Goal: Task Accomplishment & Management: Complete application form

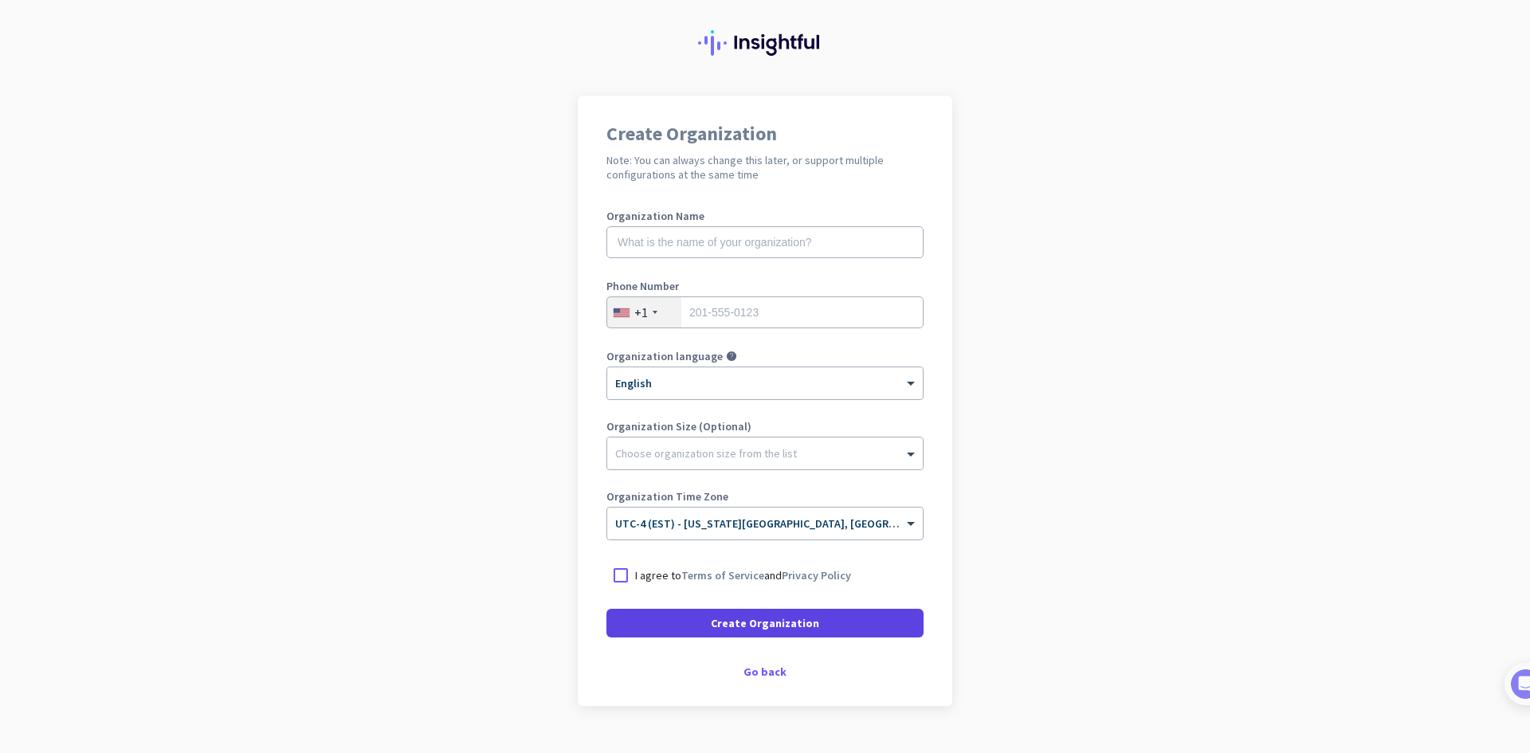
scroll to position [66, 0]
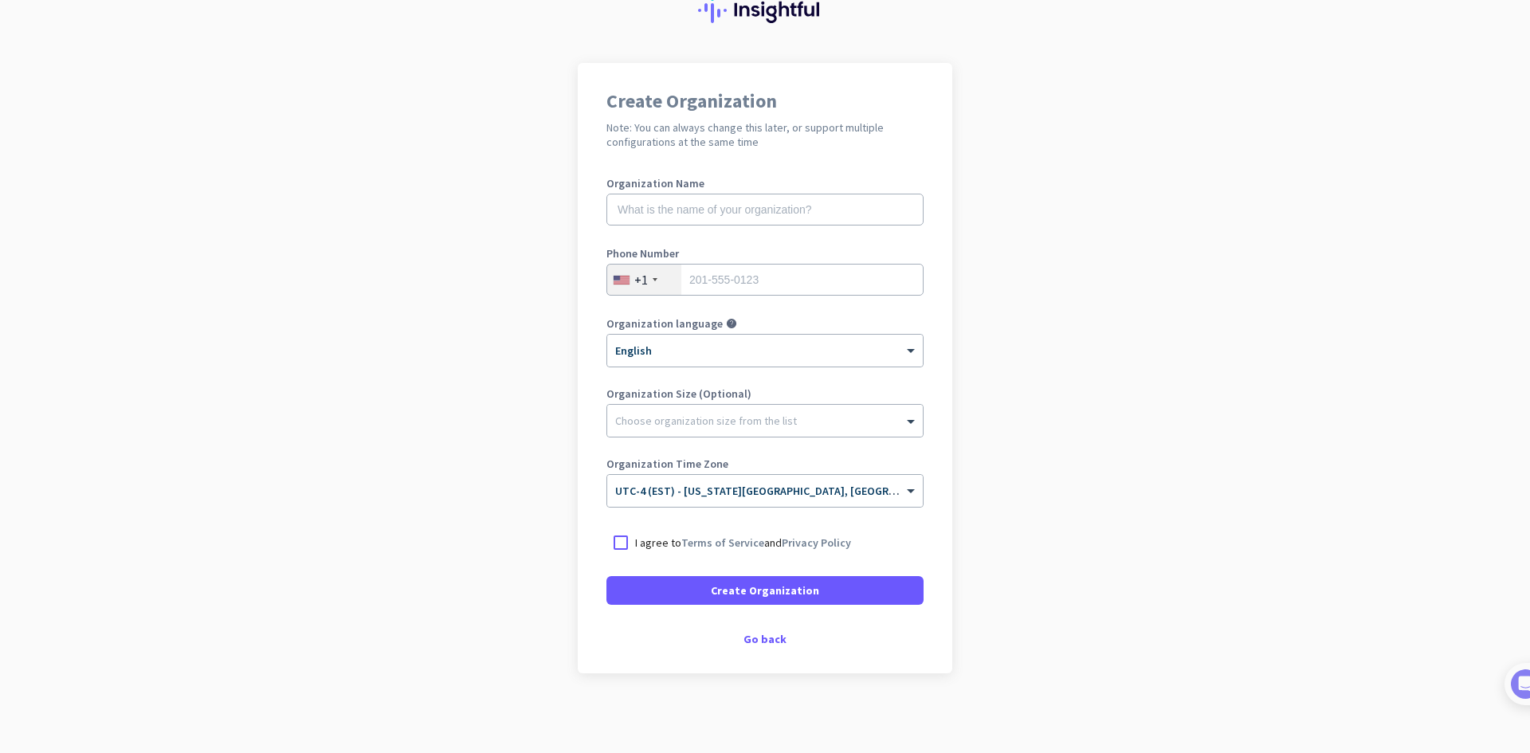
click at [775, 552] on div "I agree to Terms of Service and Privacy Policy" at bounding box center [765, 542] width 317 height 29
click at [783, 543] on link "Privacy Policy" at bounding box center [816, 543] width 69 height 14
click at [756, 628] on div "Create Organization Note: You can always change this later, or support multiple…" at bounding box center [765, 368] width 375 height 611
click at [761, 635] on div "Go back" at bounding box center [765, 639] width 317 height 11
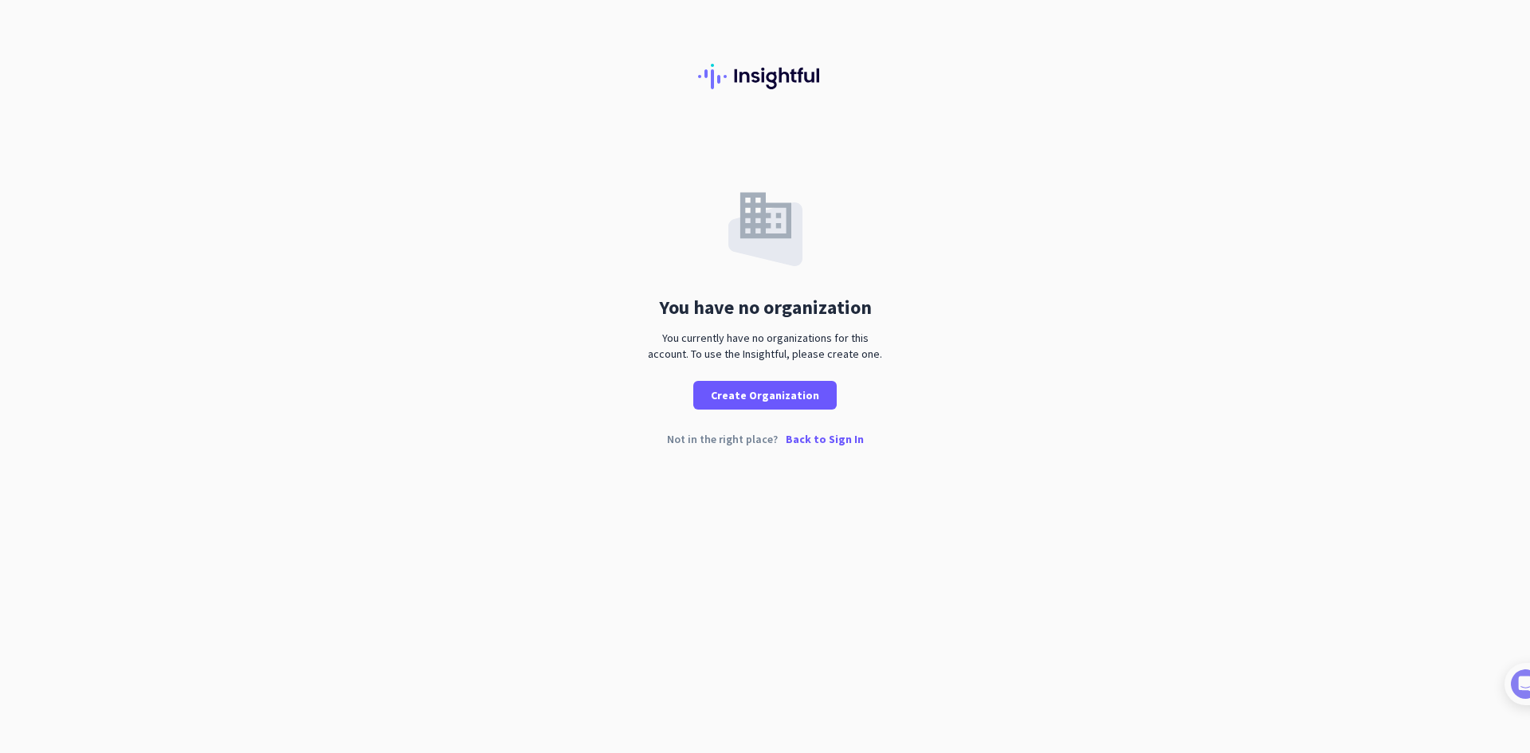
click at [818, 438] on p "Back to Sign In" at bounding box center [825, 439] width 78 height 11
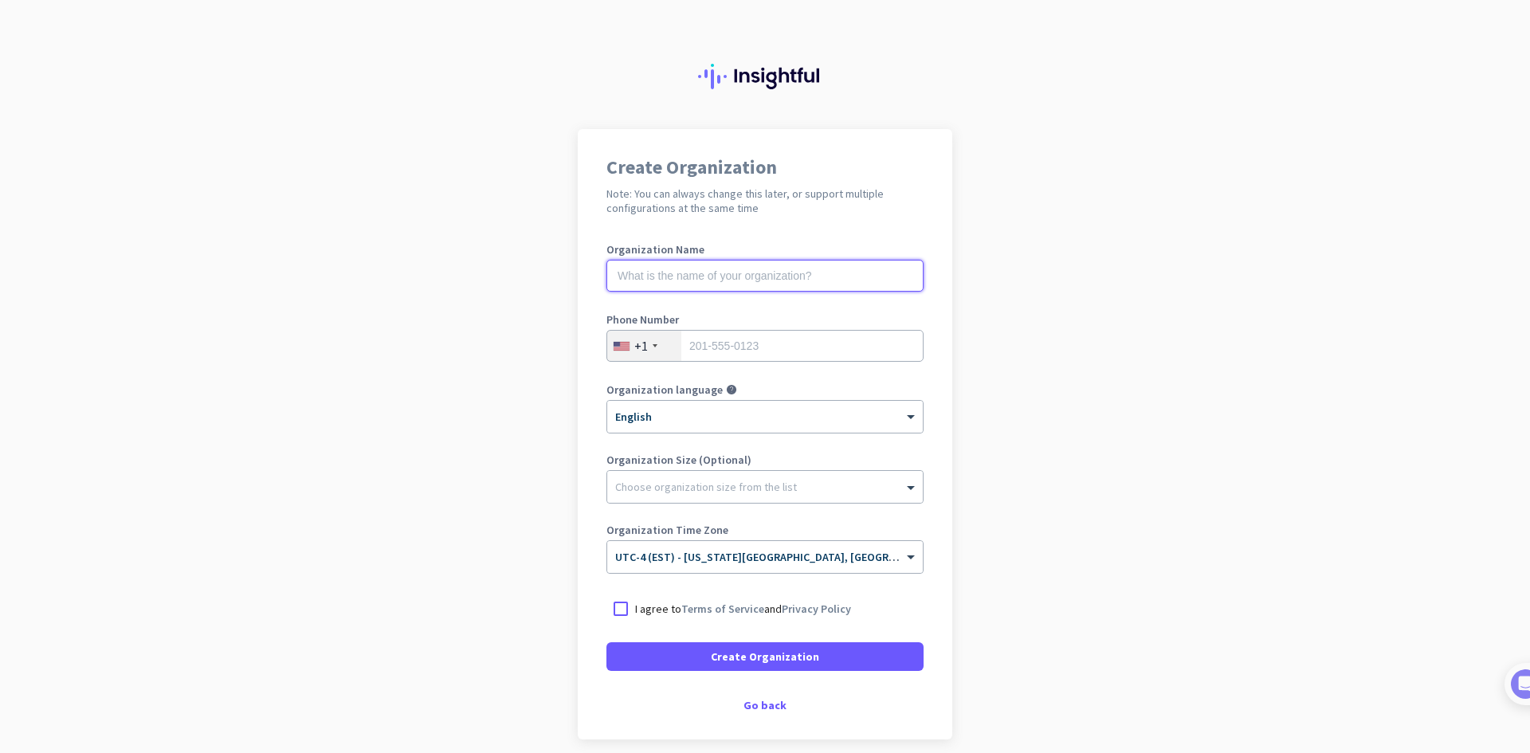
click at [839, 260] on input "text" at bounding box center [765, 276] width 317 height 32
type input "C"
type input "Chetan"
click at [643, 340] on div "+1" at bounding box center [644, 346] width 74 height 30
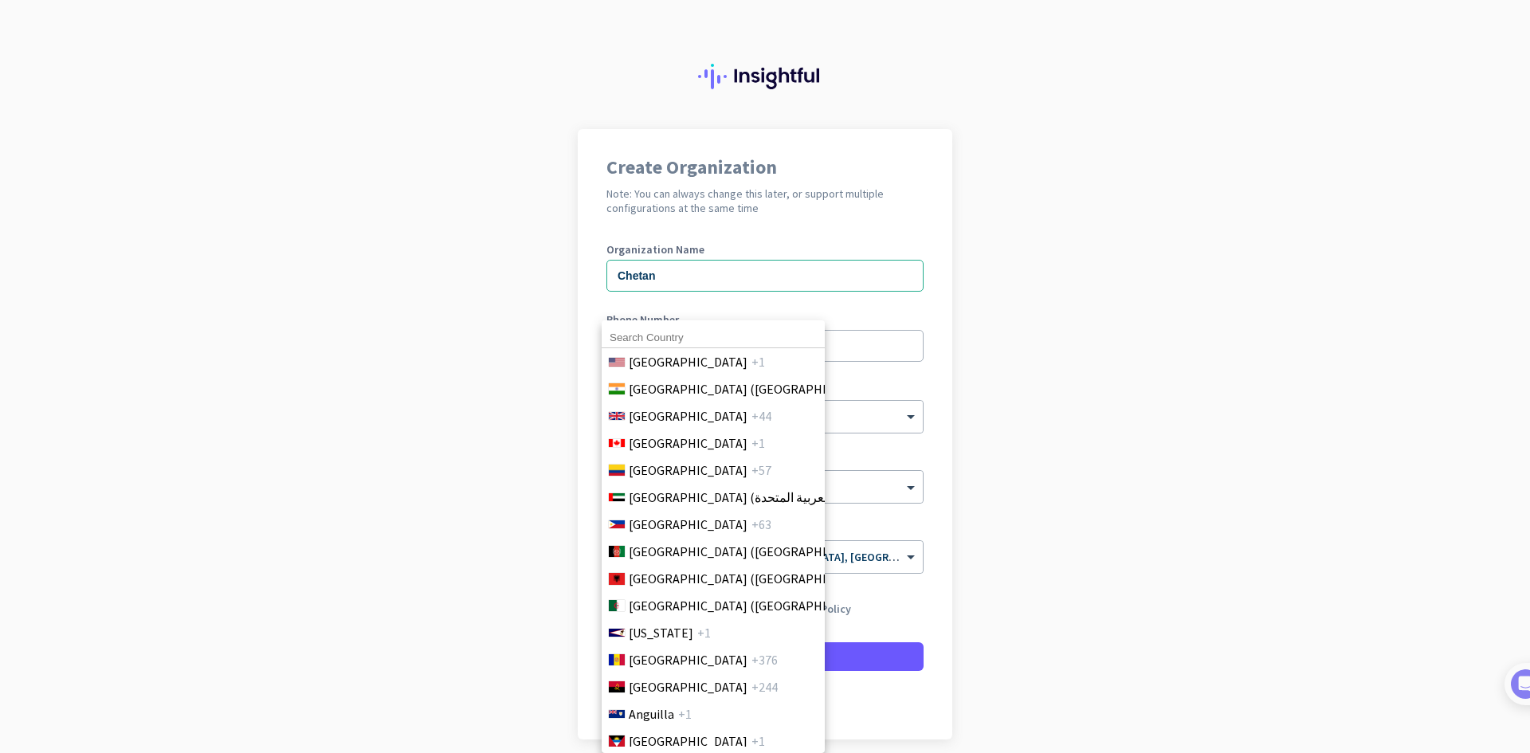
drag, startPoint x: 655, startPoint y: 376, endPoint x: 789, endPoint y: 344, distance: 137.8
click at [657, 377] on li "India (भारत) +91" at bounding box center [713, 388] width 224 height 27
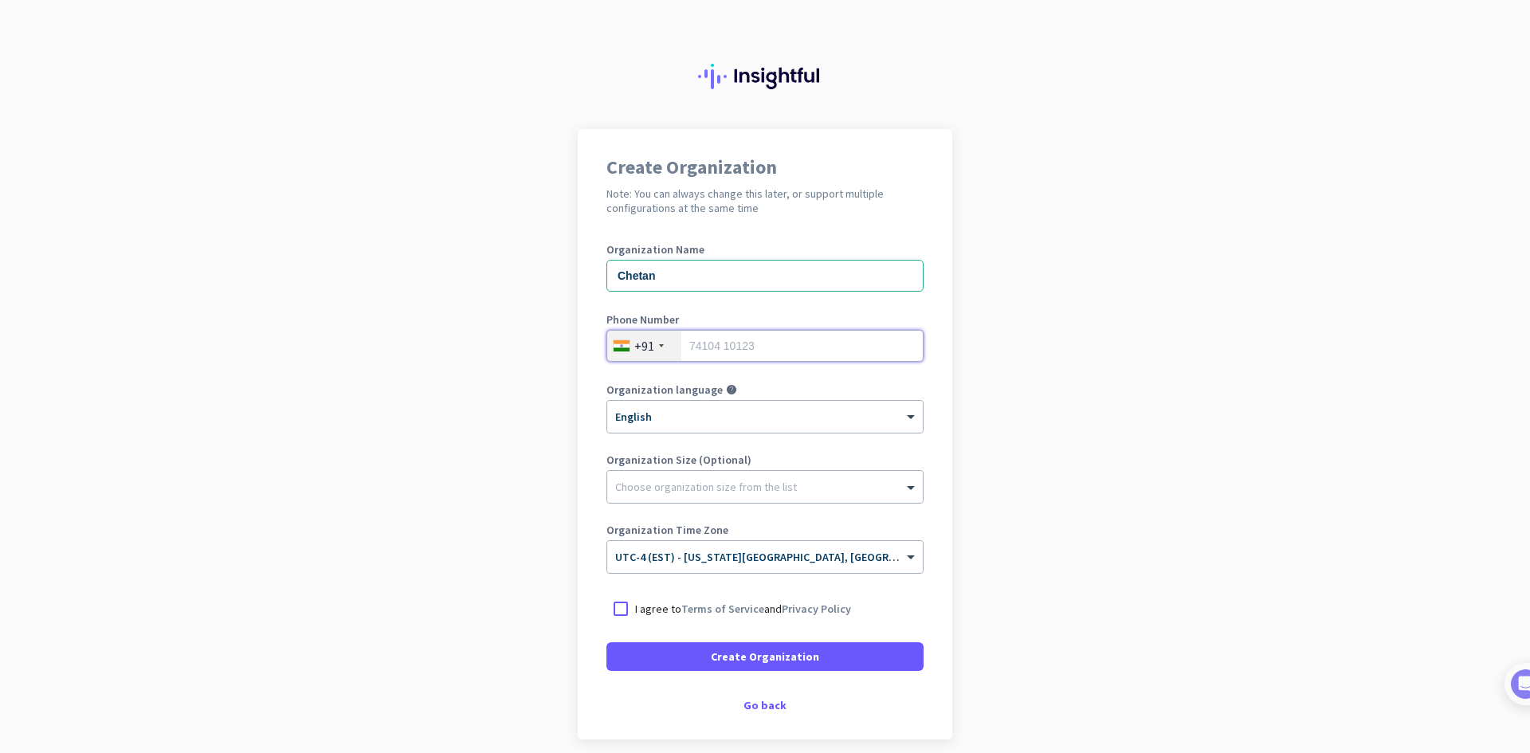
click at [789, 344] on input "tel" at bounding box center [765, 346] width 317 height 32
type input "9220571032"
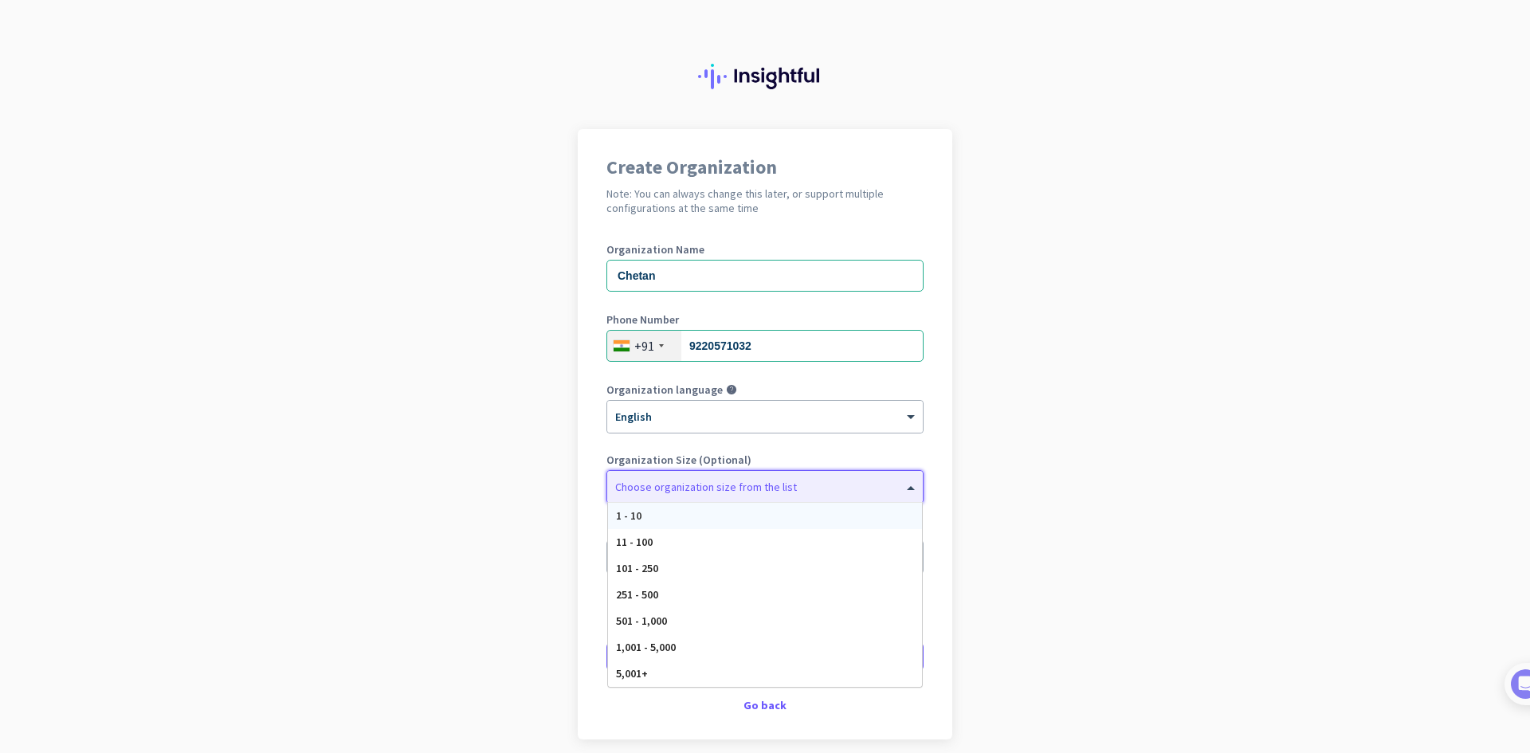
click at [795, 478] on div at bounding box center [765, 483] width 316 height 16
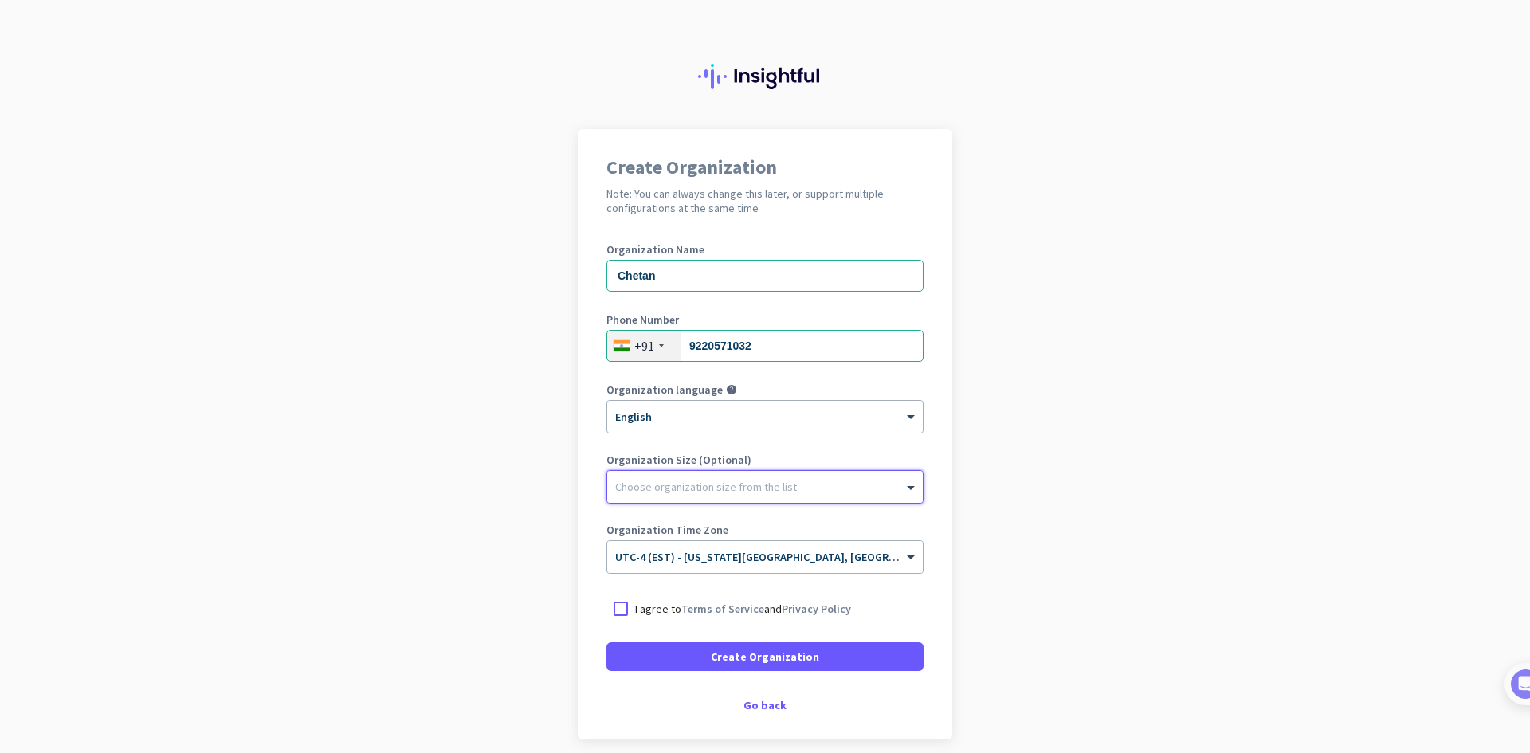
click at [798, 472] on div "Choose organization size from the list" at bounding box center [765, 487] width 316 height 32
drag, startPoint x: 618, startPoint y: 611, endPoint x: 646, endPoint y: 632, distance: 34.8
click at [618, 611] on div at bounding box center [621, 609] width 29 height 29
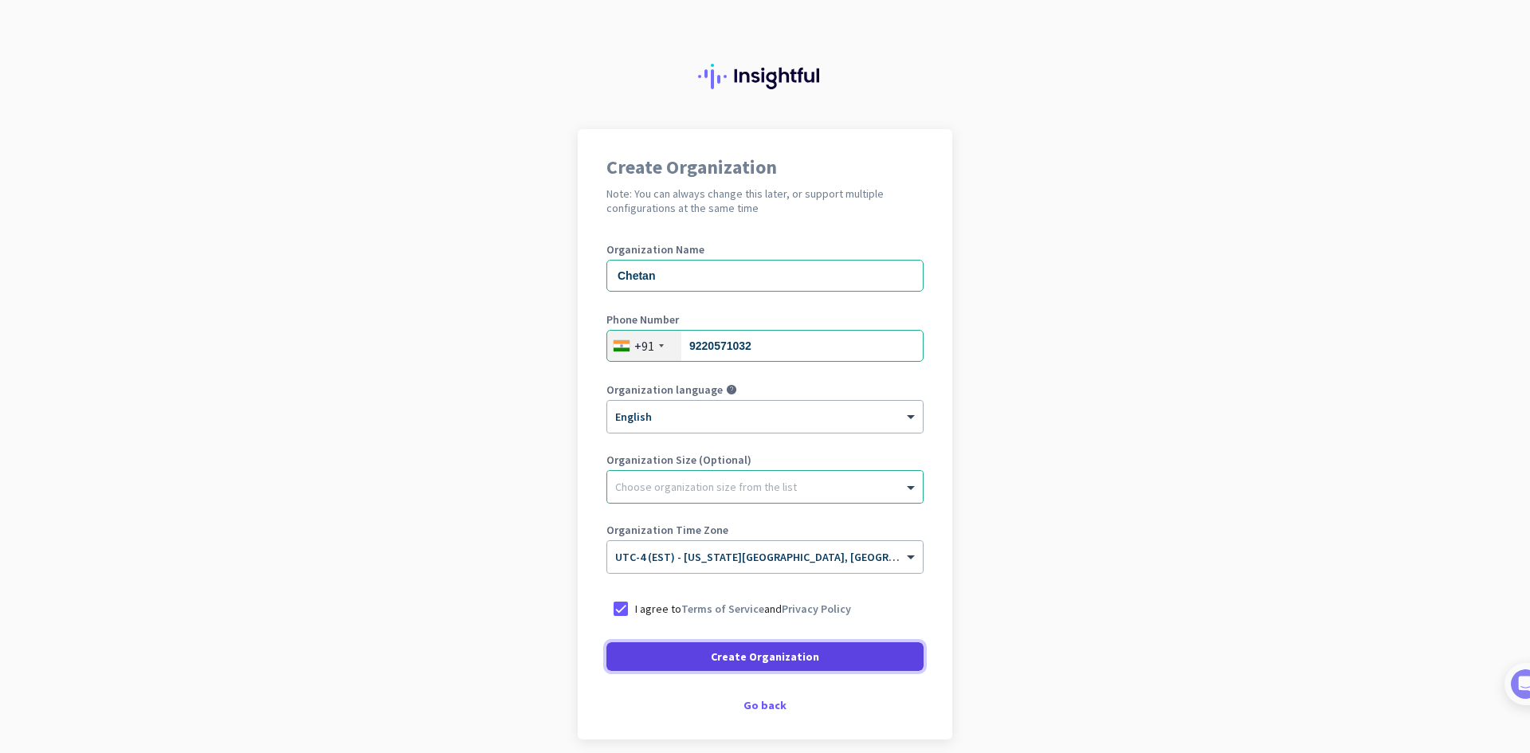
click at [675, 664] on span at bounding box center [765, 657] width 317 height 38
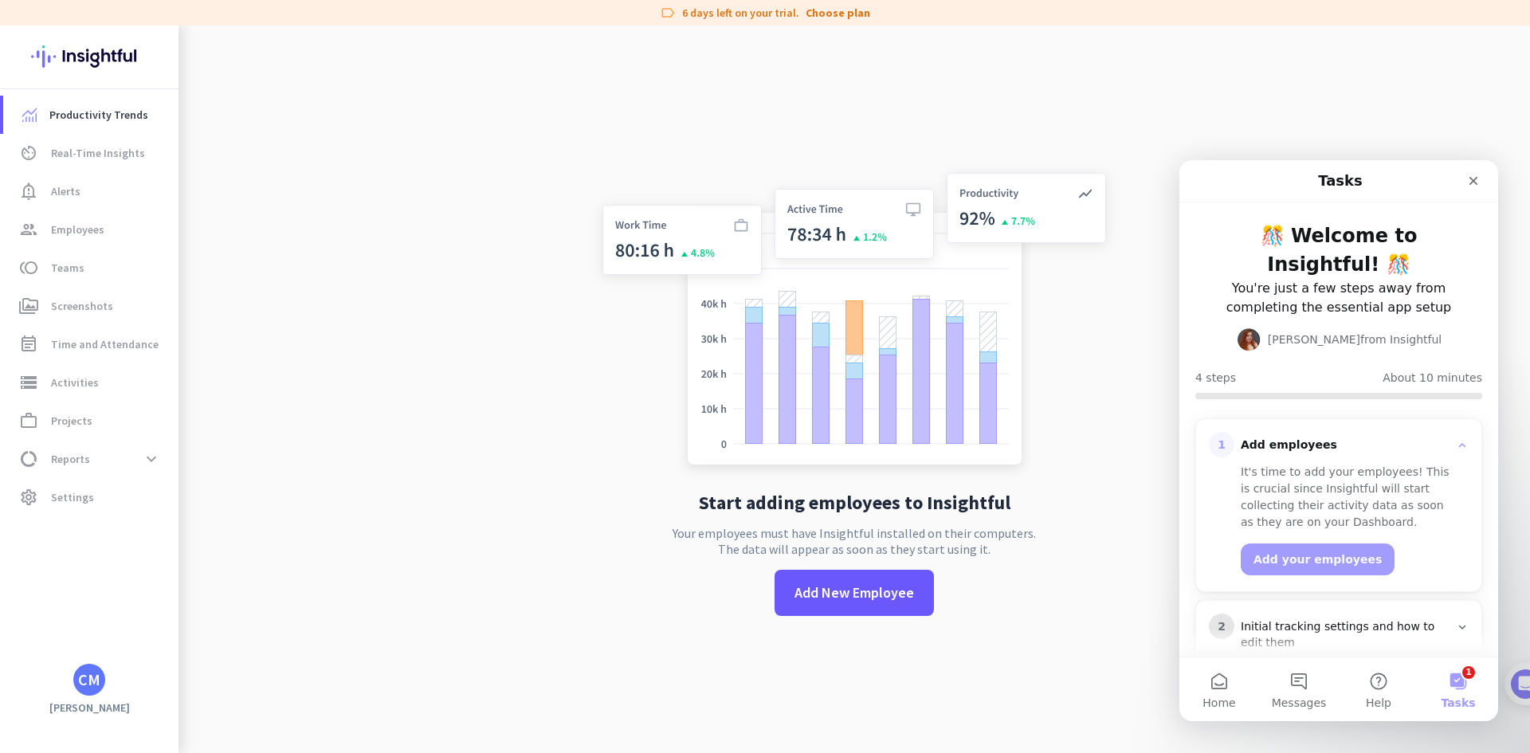
click at [1156, 158] on app-no-employees "Start adding employees to Insightful Your employees must have Insightful instal…" at bounding box center [855, 402] width 1352 height 753
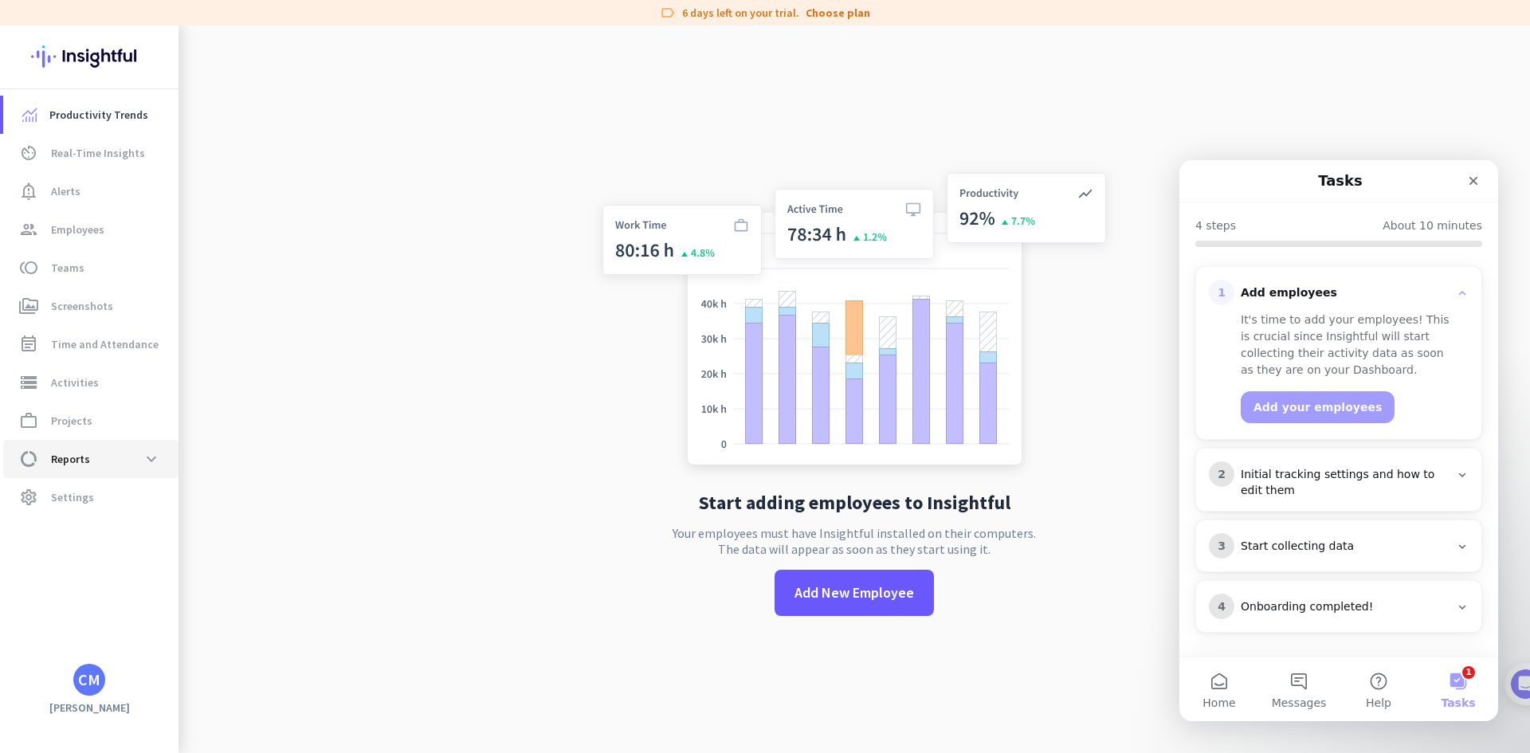
click at [121, 448] on span "data_usage Reports expand_more" at bounding box center [91, 459] width 150 height 29
click at [121, 448] on span "data_usage Reports expand_less" at bounding box center [91, 453] width 150 height 29
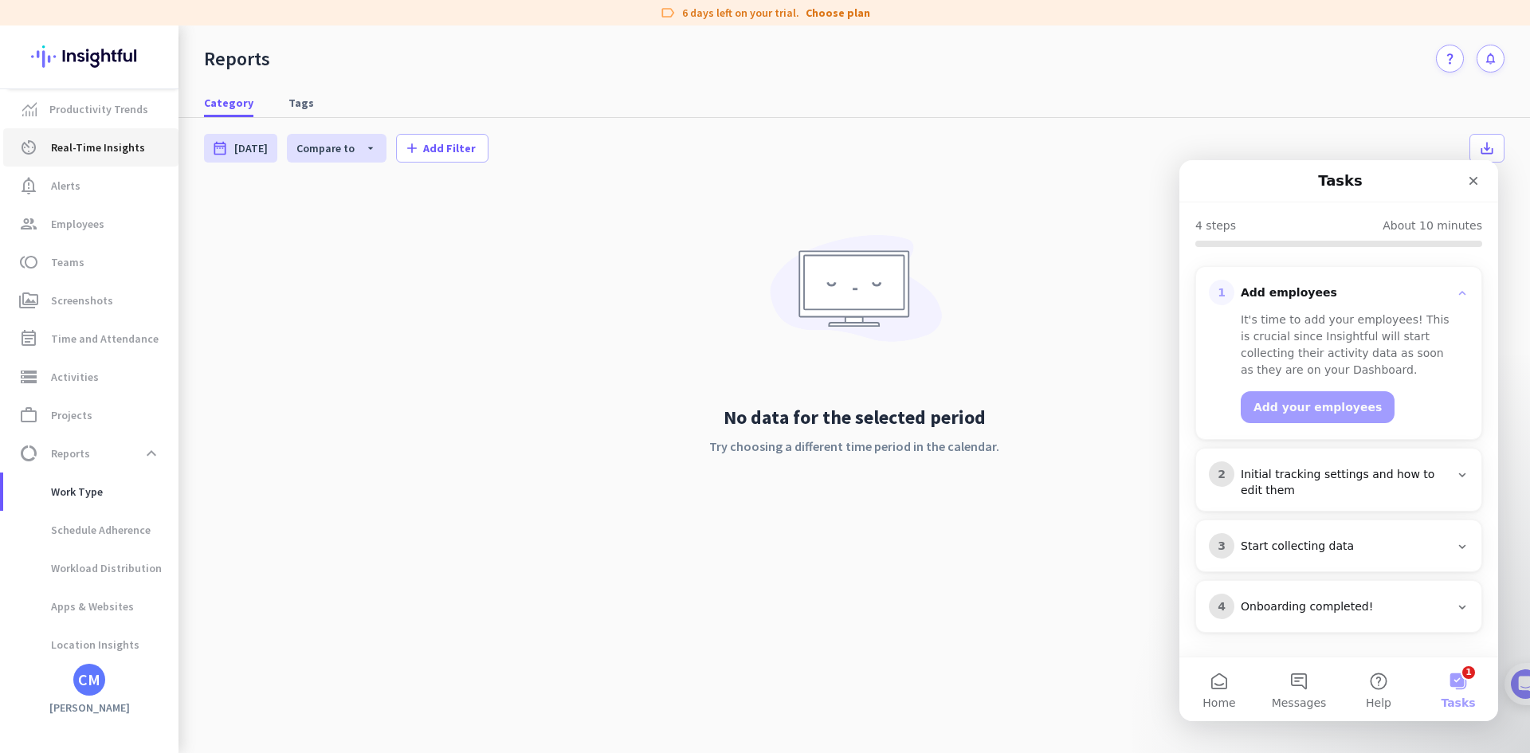
click at [110, 155] on span "Real-Time Insights" at bounding box center [98, 147] width 94 height 19
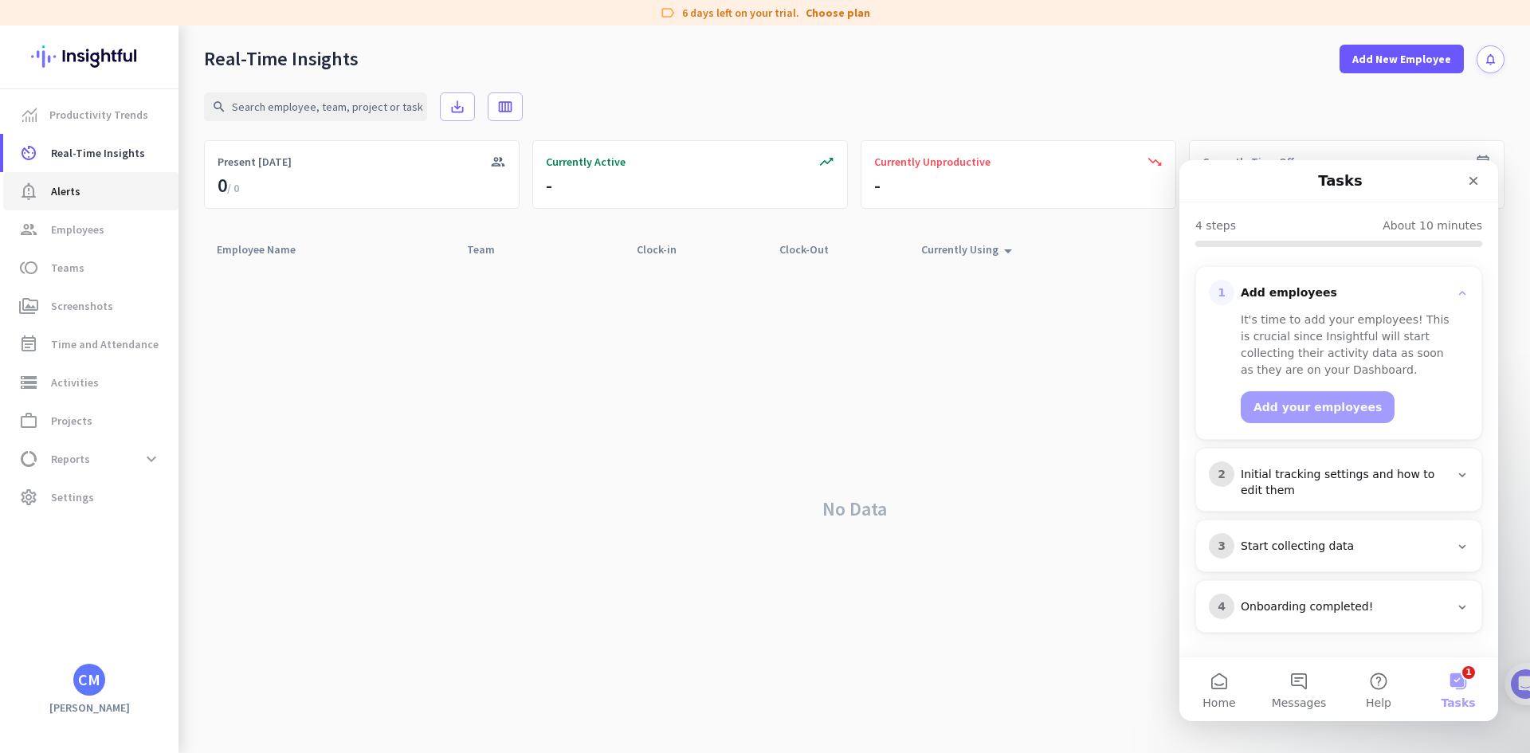
click at [105, 183] on span "notification_important Alerts" at bounding box center [91, 191] width 150 height 19
click at [104, 233] on span "group Employees" at bounding box center [91, 229] width 150 height 19
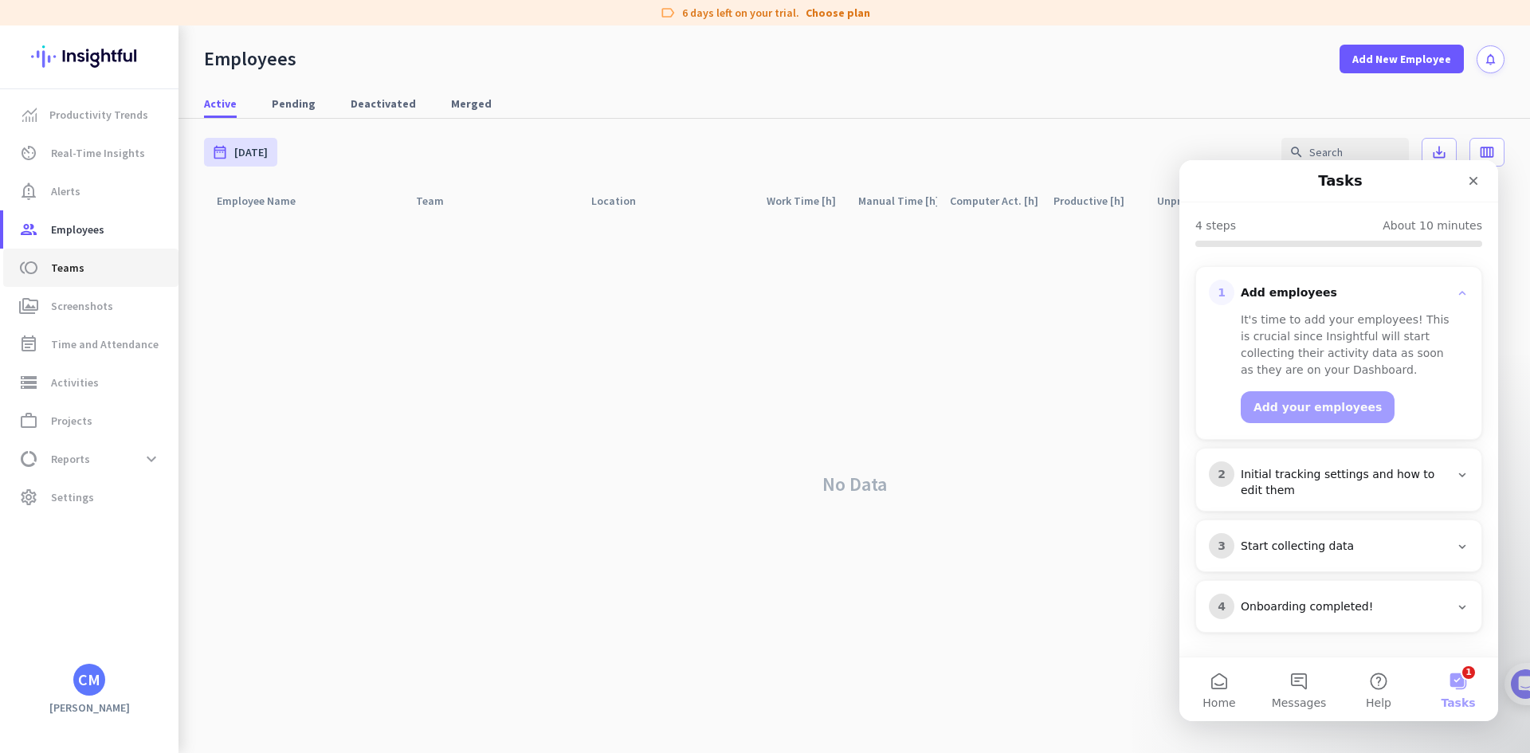
click at [79, 265] on span "Teams" at bounding box center [67, 267] width 33 height 19
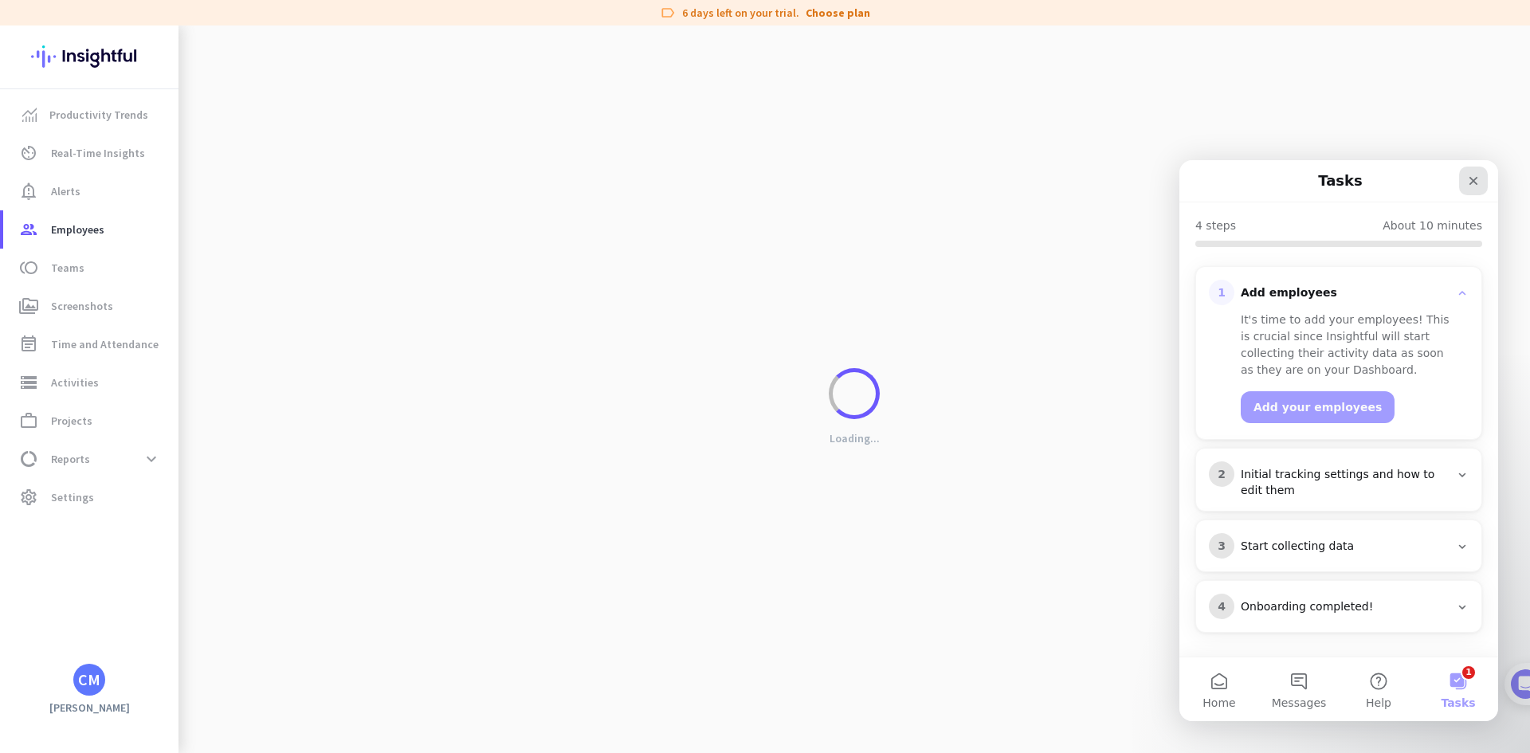
click at [1476, 184] on icon "Close" at bounding box center [1474, 181] width 9 height 9
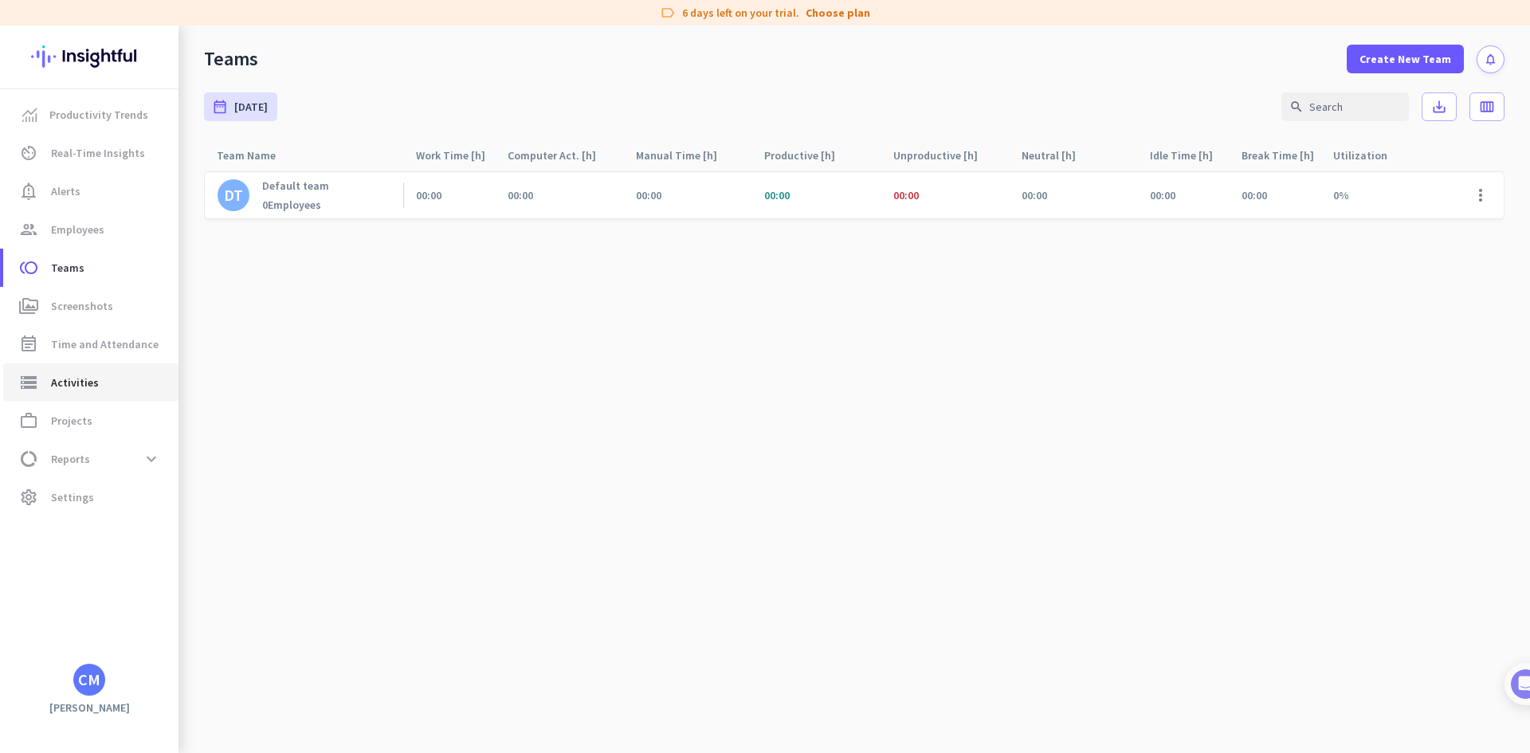
click at [78, 385] on span "Activities" at bounding box center [75, 382] width 48 height 19
click at [73, 422] on span "Projects" at bounding box center [71, 420] width 41 height 19
click at [78, 459] on span "Reports" at bounding box center [70, 459] width 39 height 19
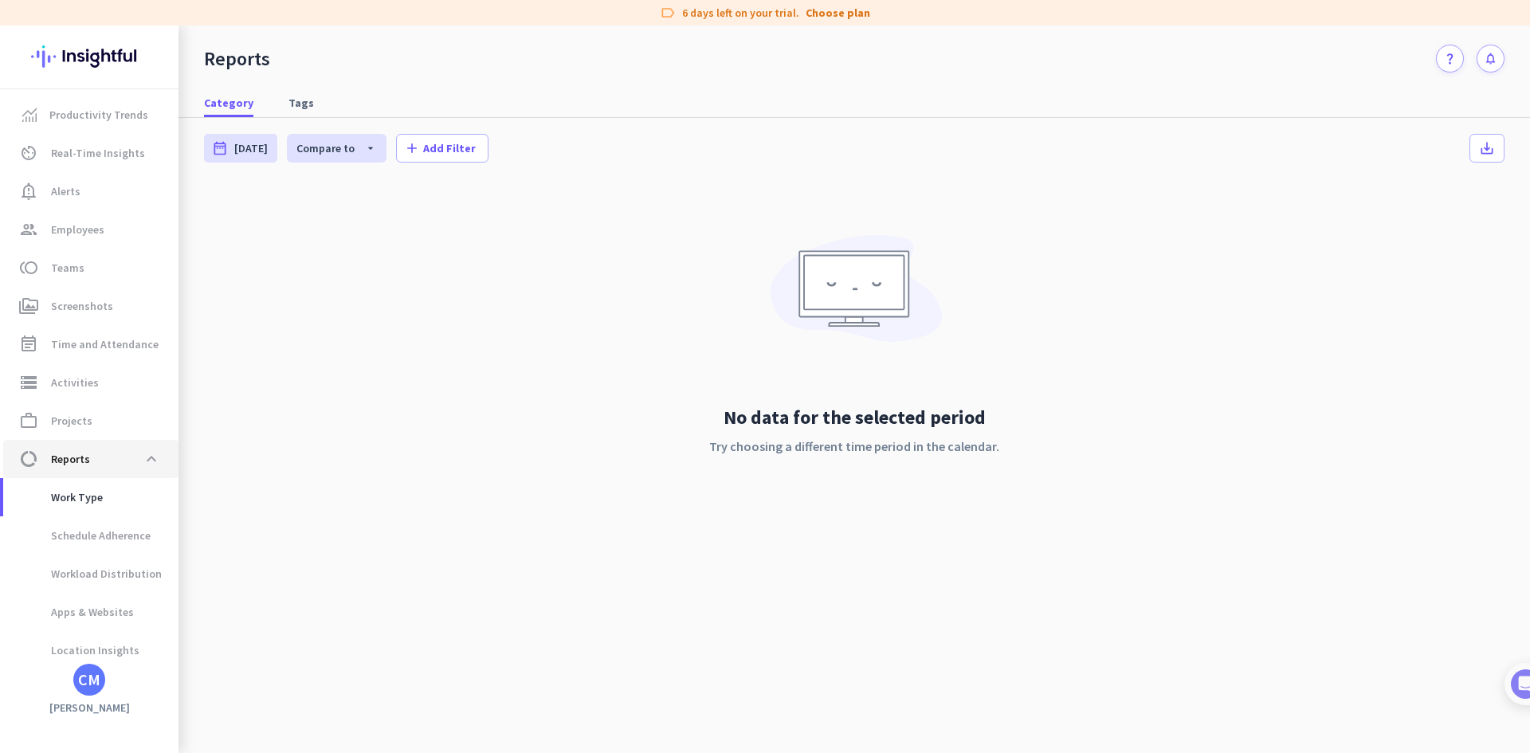
click at [81, 450] on span "Reports" at bounding box center [70, 459] width 39 height 19
click at [88, 122] on span "Productivity Trends" at bounding box center [98, 114] width 99 height 19
